Goal: Task Accomplishment & Management: Manage account settings

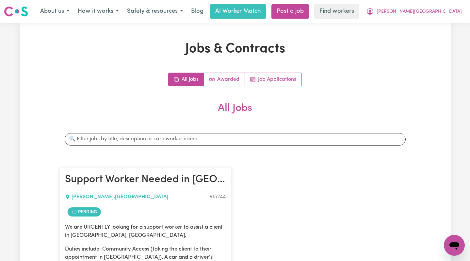
click at [441, 20] on nav "Menu About us How it works Safety & resources Blog AI Worker Match Post a job F…" at bounding box center [235, 11] width 470 height 23
click at [440, 17] on button "[PERSON_NAME][GEOGRAPHIC_DATA]" at bounding box center [414, 12] width 104 height 14
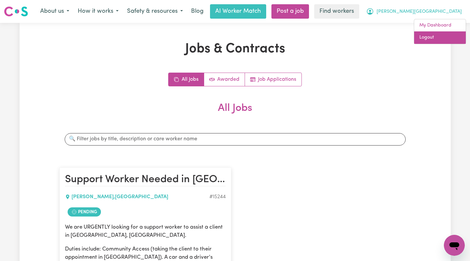
click at [435, 33] on link "Logout" at bounding box center [441, 37] width 52 height 12
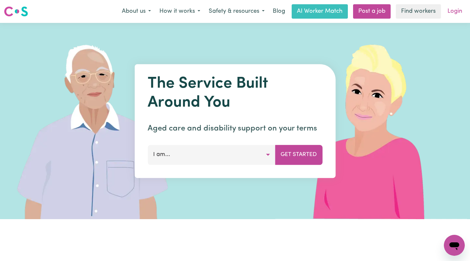
click at [457, 9] on link "Login" at bounding box center [455, 11] width 23 height 14
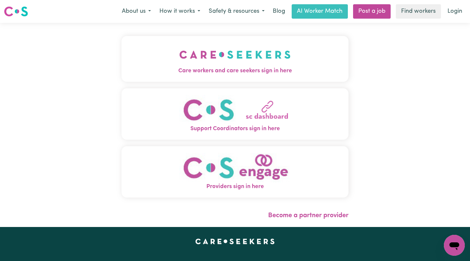
click at [257, 57] on button "Care workers and care seekers sign in here" at bounding box center [236, 59] width 228 height 46
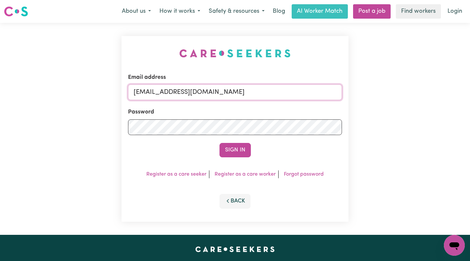
click at [288, 91] on input "[EMAIL_ADDRESS][DOMAIN_NAME]" at bounding box center [235, 92] width 214 height 16
drag, startPoint x: 288, startPoint y: 91, endPoint x: 169, endPoint y: 94, distance: 118.7
click at [169, 94] on input "[EMAIL_ADDRESS][DOMAIN_NAME]" at bounding box center [235, 92] width 214 height 16
paste input "HarryNurmiELS"
type input "[EMAIL_ADDRESS][DOMAIN_NAME]"
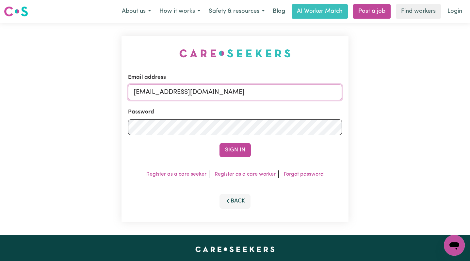
click at [220, 143] on button "Sign In" at bounding box center [235, 150] width 31 height 14
